Goal: Go to known website: Access a specific website the user already knows

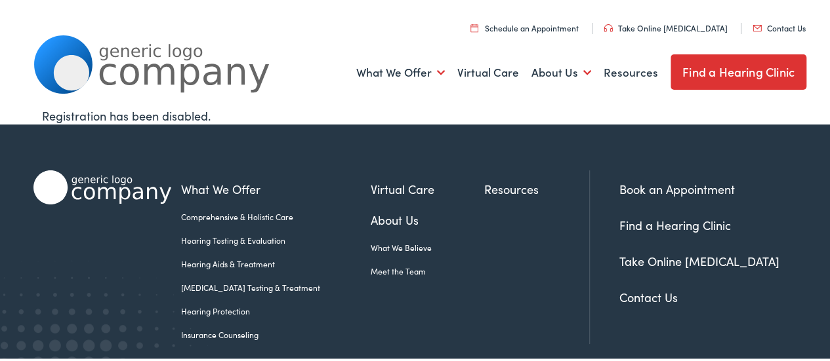
click at [111, 64] on img at bounding box center [151, 62] width 236 height 58
